Goal: Task Accomplishment & Management: Complete application form

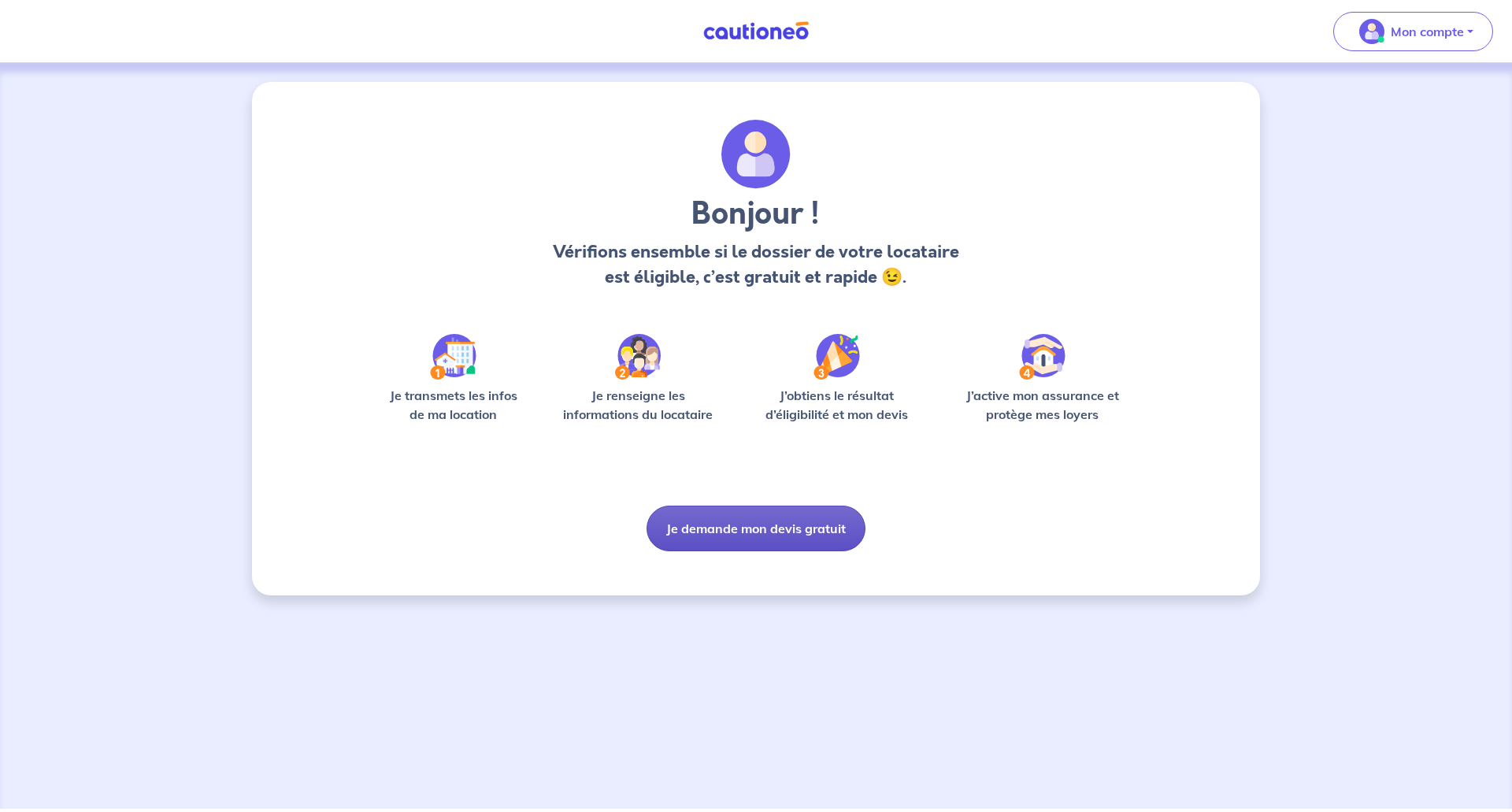
click at [811, 527] on button "Je demande mon devis gratuit" at bounding box center [756, 528] width 219 height 46
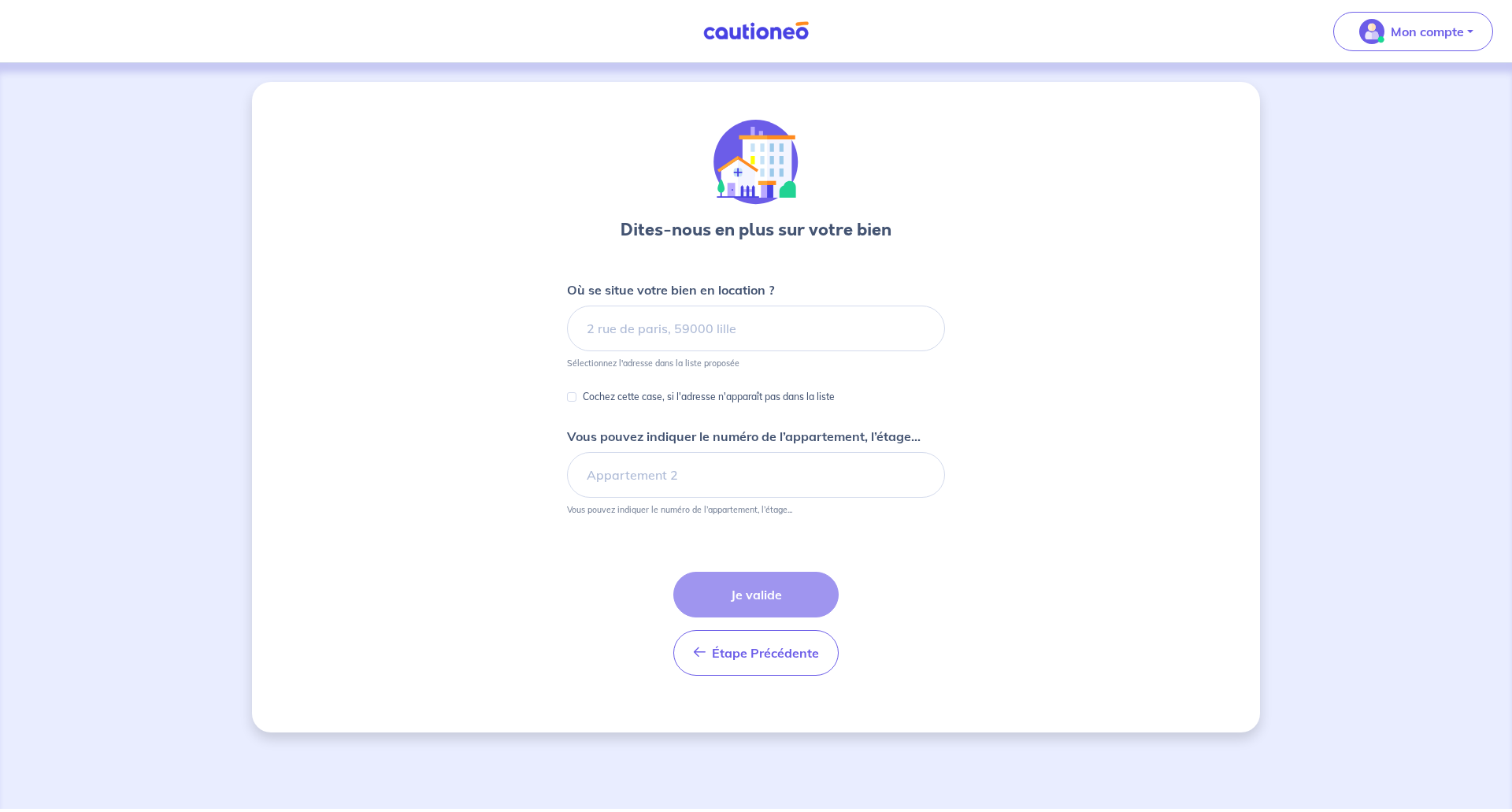
click at [811, 527] on form "Où se situe votre bien en location ? Sélectionnez l'adresse dans la liste propo…" at bounding box center [756, 485] width 378 height 408
drag, startPoint x: 756, startPoint y: 351, endPoint x: 748, endPoint y: 323, distance: 29.1
click at [749, 326] on form "Où se situe votre bien en location ? Sélectionnez l'adresse dans la liste propo…" at bounding box center [756, 485] width 378 height 408
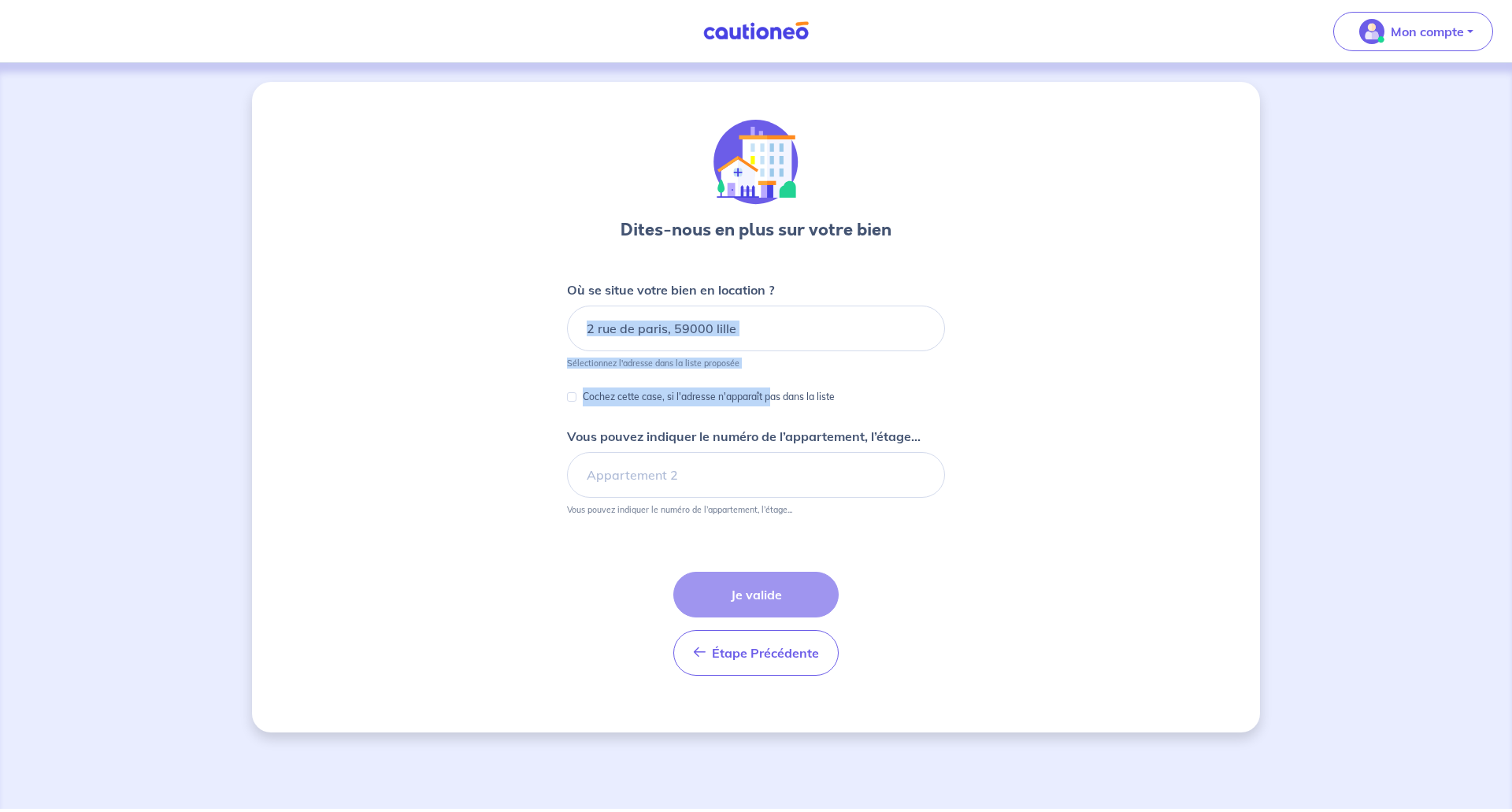
click at [748, 323] on input at bounding box center [756, 328] width 378 height 46
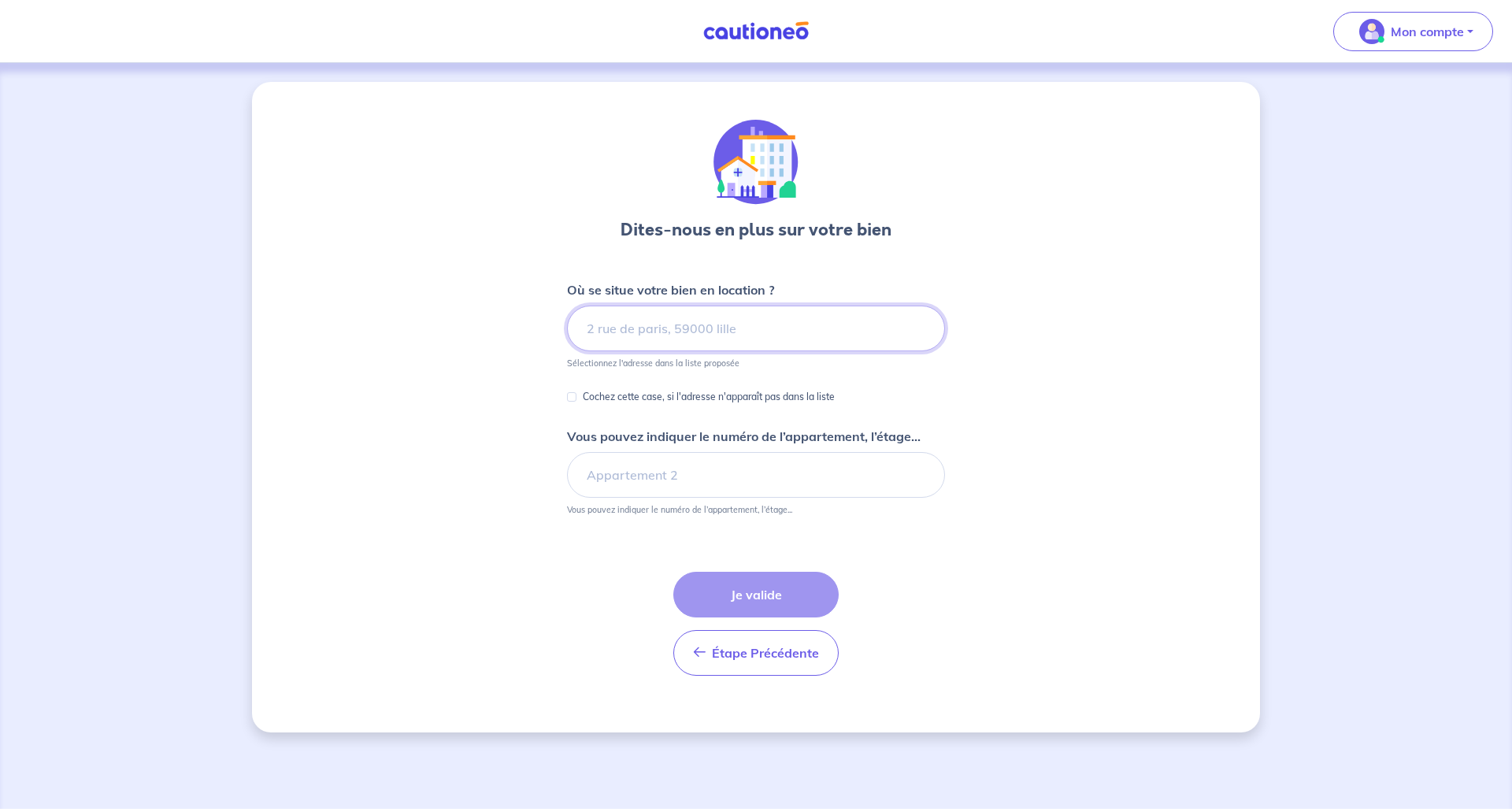
click at [747, 326] on input at bounding box center [756, 328] width 378 height 46
click at [747, 323] on input at bounding box center [756, 328] width 378 height 46
click at [748, 323] on input at bounding box center [756, 328] width 378 height 46
click at [747, 323] on input at bounding box center [756, 328] width 378 height 46
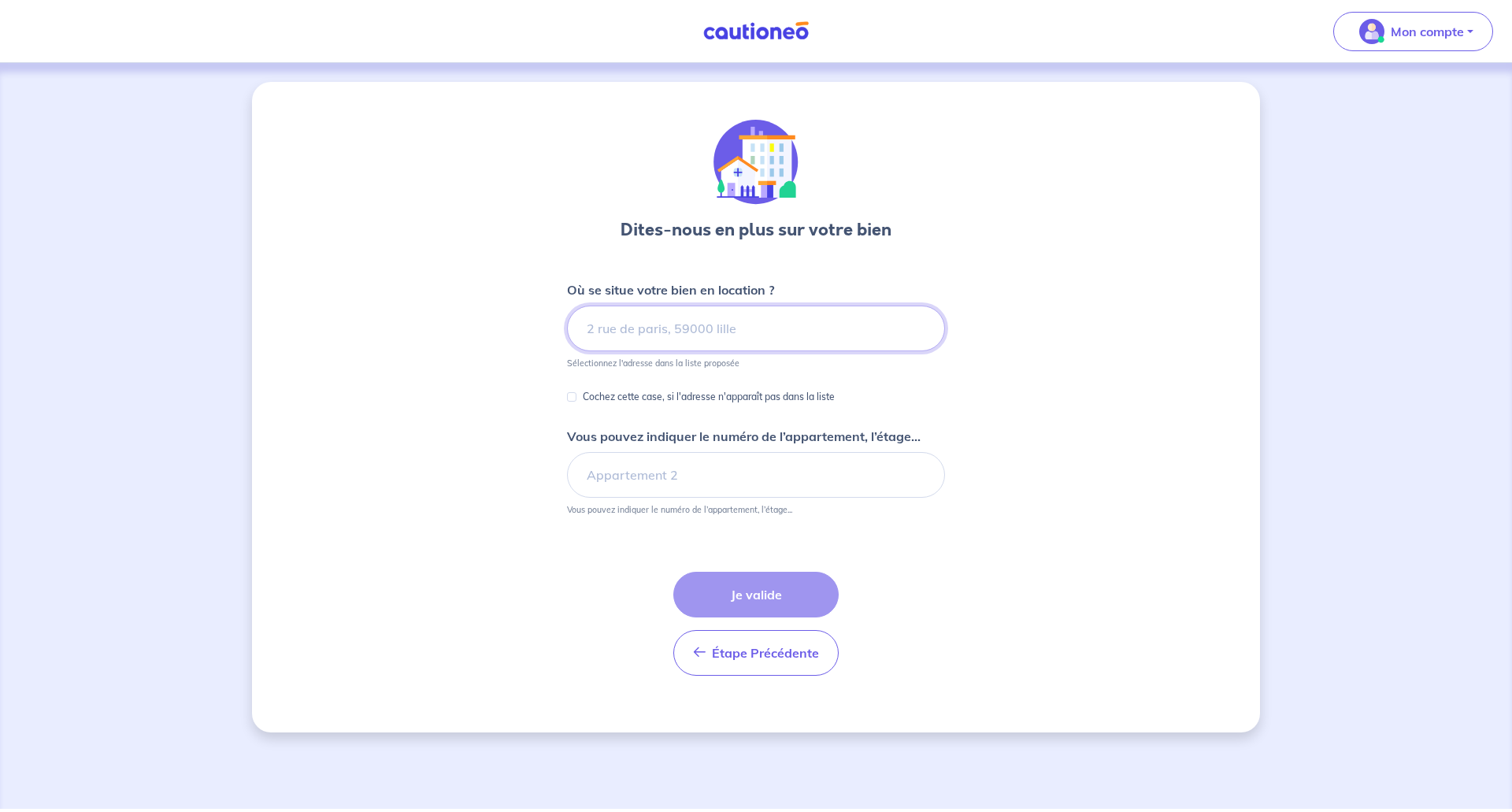
drag, startPoint x: 743, startPoint y: 318, endPoint x: 686, endPoint y: 223, distance: 110.8
click at [743, 314] on input at bounding box center [756, 328] width 378 height 46
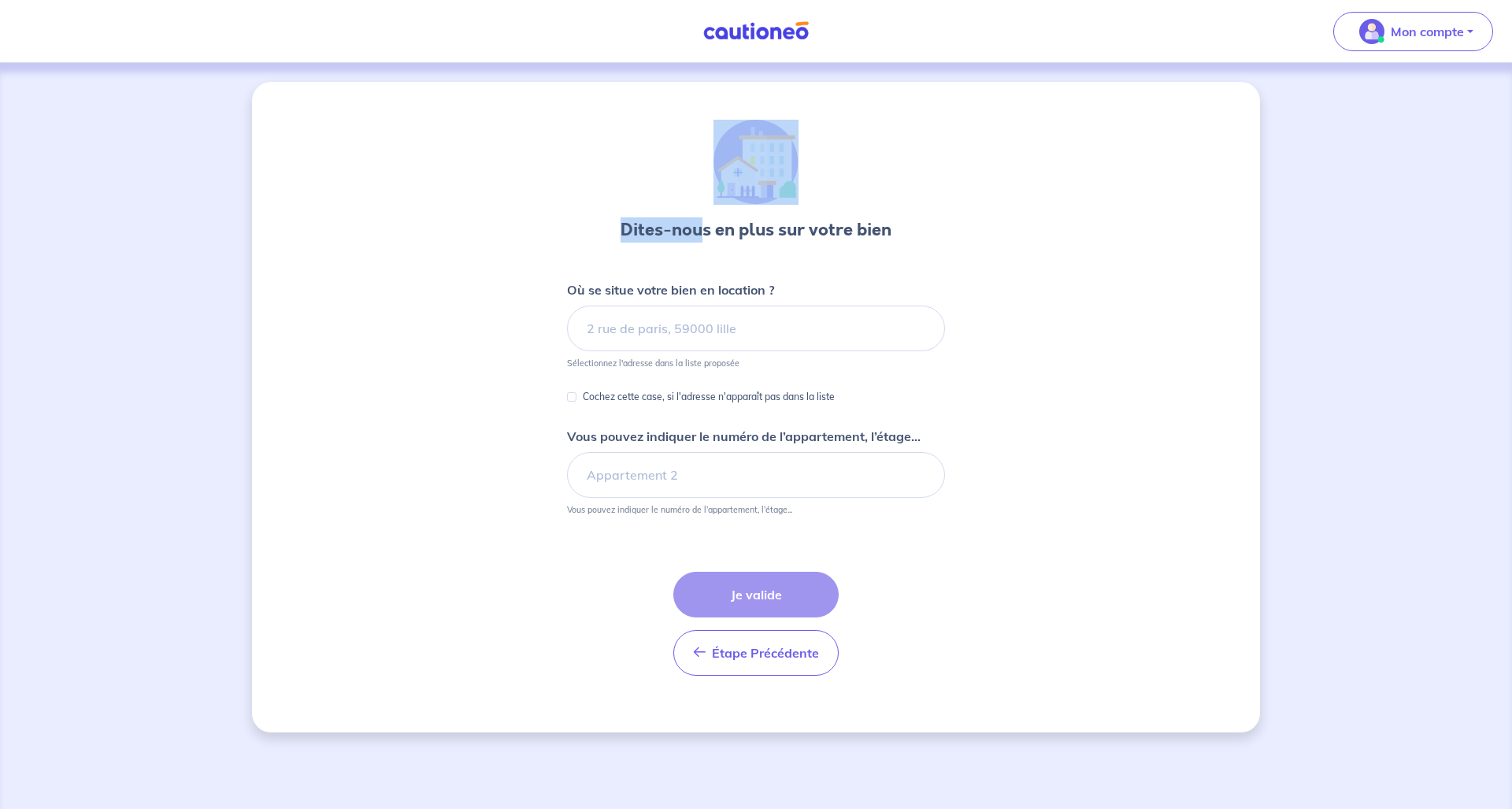
drag, startPoint x: 686, startPoint y: 223, endPoint x: 511, endPoint y: 4, distance: 280.3
click at [568, 100] on div "Dites-nous en plus sur votre bien Où se situe votre bien en location ? Sélectio…" at bounding box center [756, 407] width 1008 height 651
